Goal: Navigation & Orientation: Find specific page/section

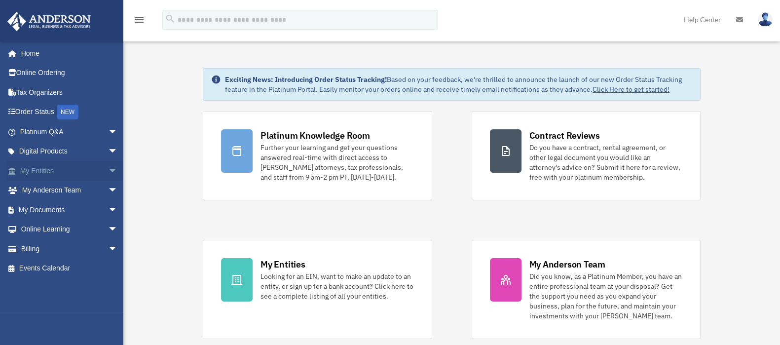
click at [108, 171] on span "arrow_drop_down" at bounding box center [118, 171] width 20 height 20
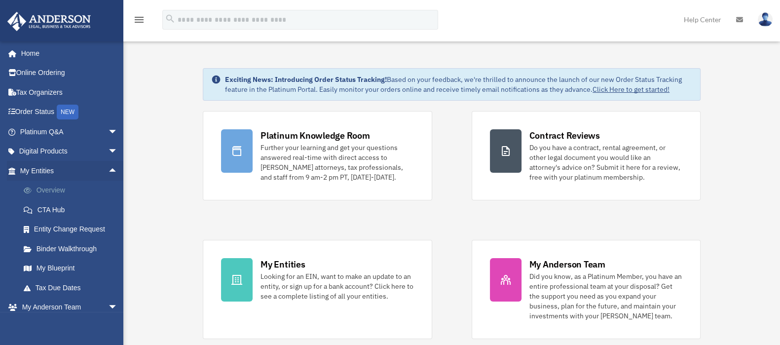
click at [52, 185] on link "Overview" at bounding box center [73, 191] width 119 height 20
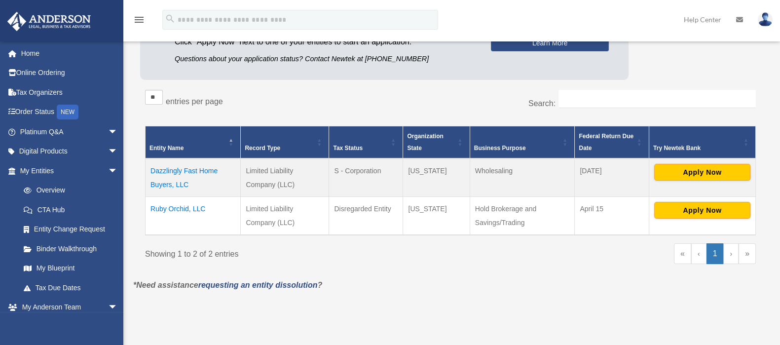
scroll to position [185, 0]
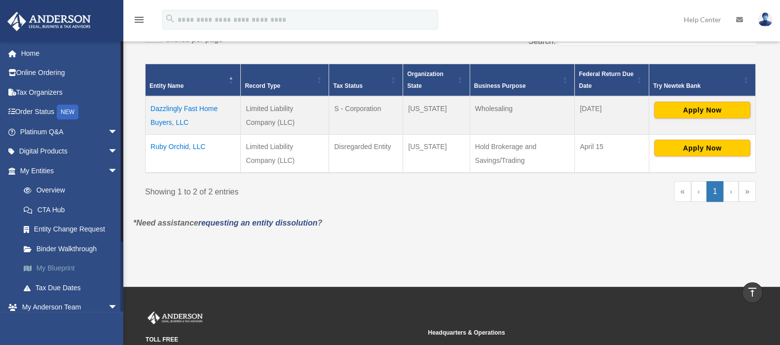
click at [78, 267] on link "My Blueprint" at bounding box center [73, 269] width 119 height 20
